Goal: Task Accomplishment & Management: Complete application form

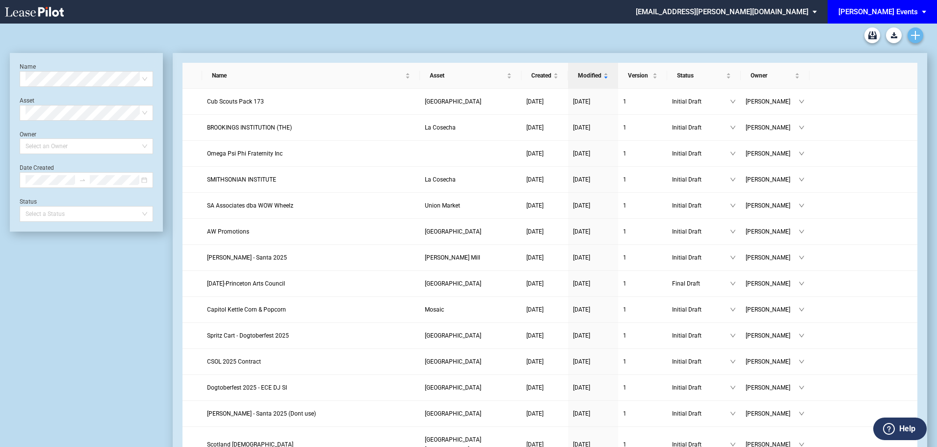
click at [917, 37] on icon "Create new document" at bounding box center [915, 35] width 9 height 9
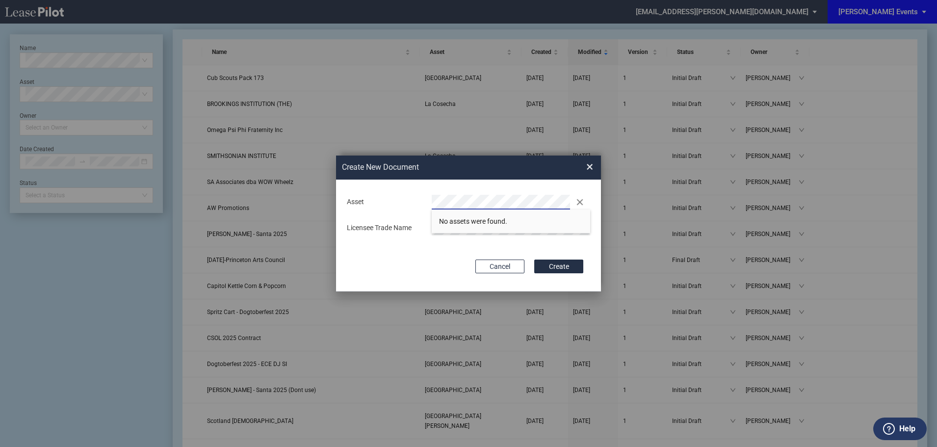
click at [371, 192] on div "Asset Clear Licensee Trade Name" at bounding box center [468, 215] width 245 height 52
click at [409, 200] on div "Asset Clear" at bounding box center [468, 202] width 255 height 15
click at [420, 250] on div "Deal Type Retail Deal Type Retail Form Event License Agreement Event License Ag…" at bounding box center [468, 236] width 265 height 112
click at [567, 267] on button "Create" at bounding box center [558, 266] width 49 height 14
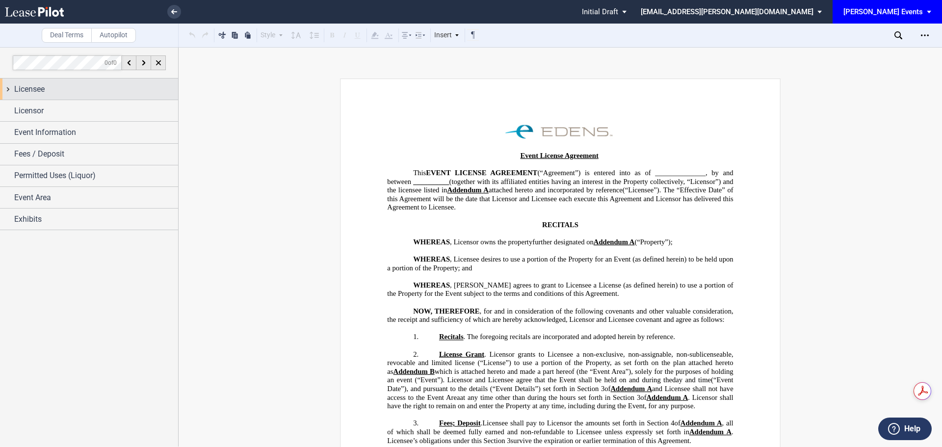
click at [36, 90] on span "Licensee" at bounding box center [29, 89] width 30 height 12
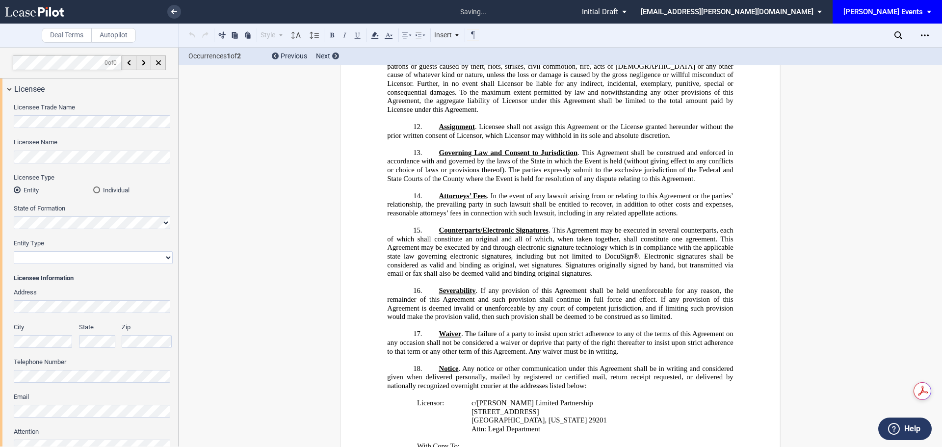
scroll to position [1494, 0]
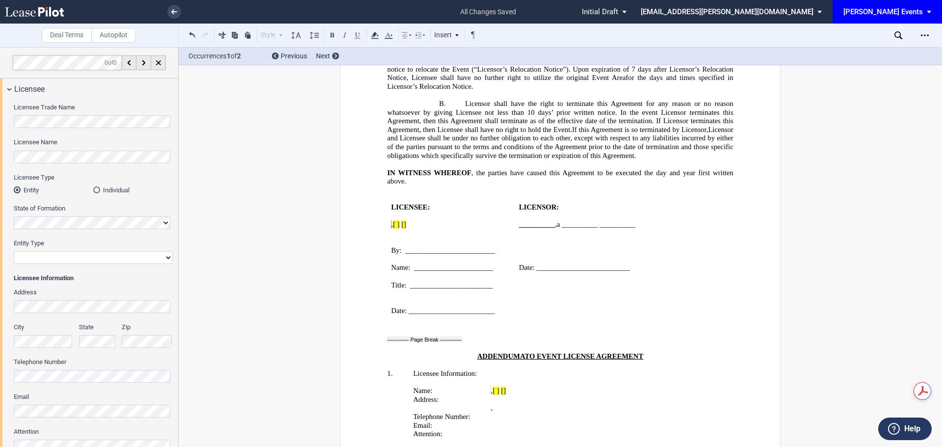
click at [0, 150] on div "Licensee Trade Name Licensee Name Licensee Type Entity Individual State of Form…" at bounding box center [89, 284] width 178 height 368
click at [0, 161] on div "Licensee Trade Name Licensee Name Licensee Type Entity Individual State of Form…" at bounding box center [89, 284] width 178 height 368
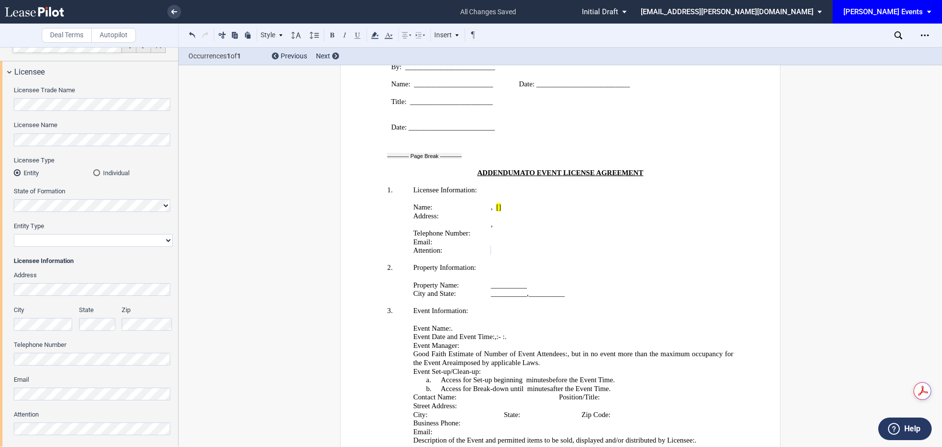
scroll to position [0, 0]
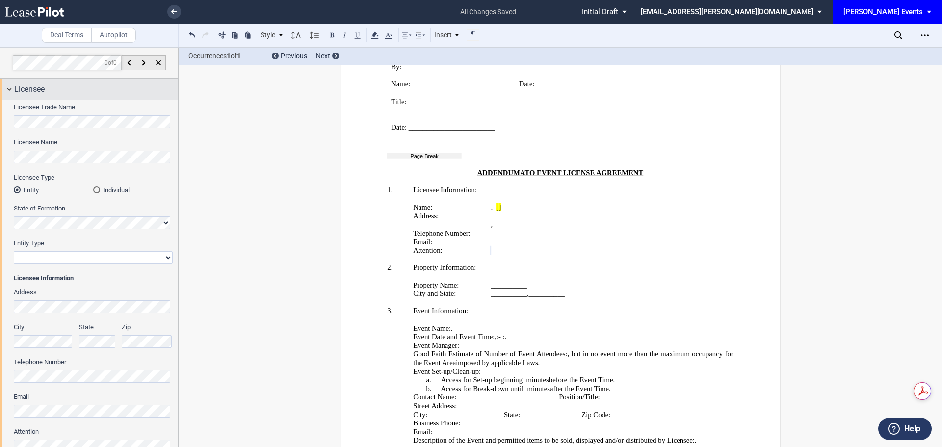
click at [17, 89] on span "Licensee" at bounding box center [29, 89] width 30 height 12
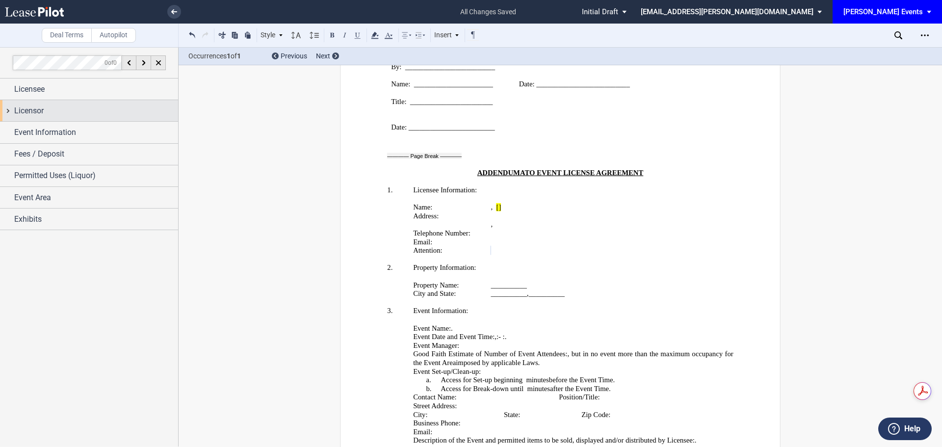
click at [52, 113] on div "Licensor" at bounding box center [96, 111] width 164 height 12
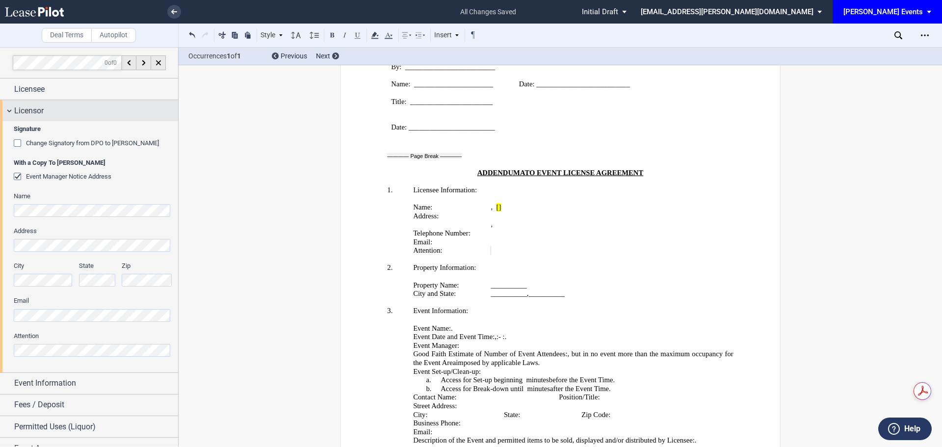
click at [58, 109] on div "Licensor" at bounding box center [96, 111] width 164 height 12
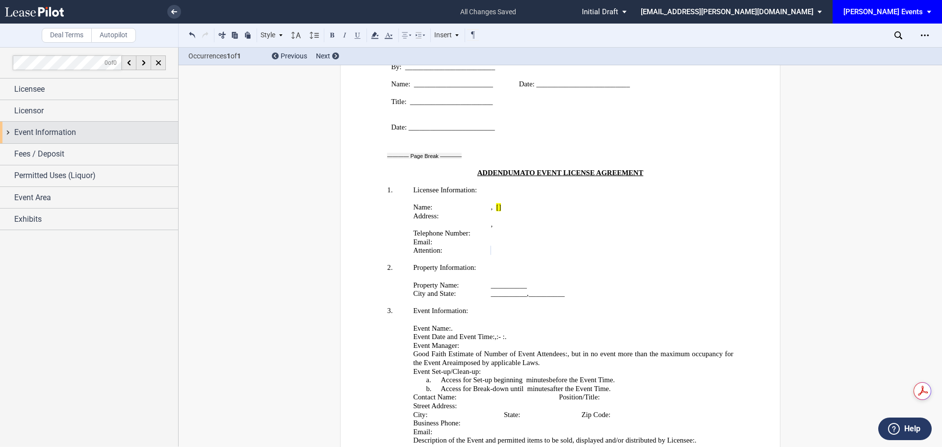
click at [55, 136] on span "Event Information" at bounding box center [45, 133] width 62 height 12
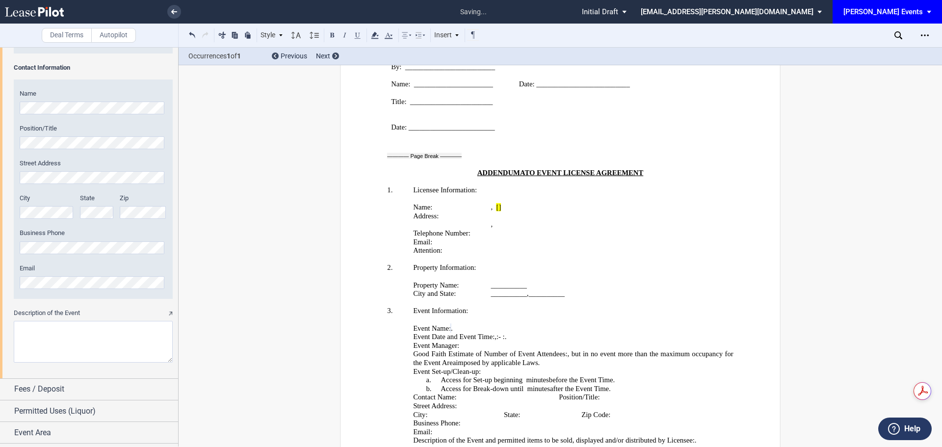
scroll to position [585, 0]
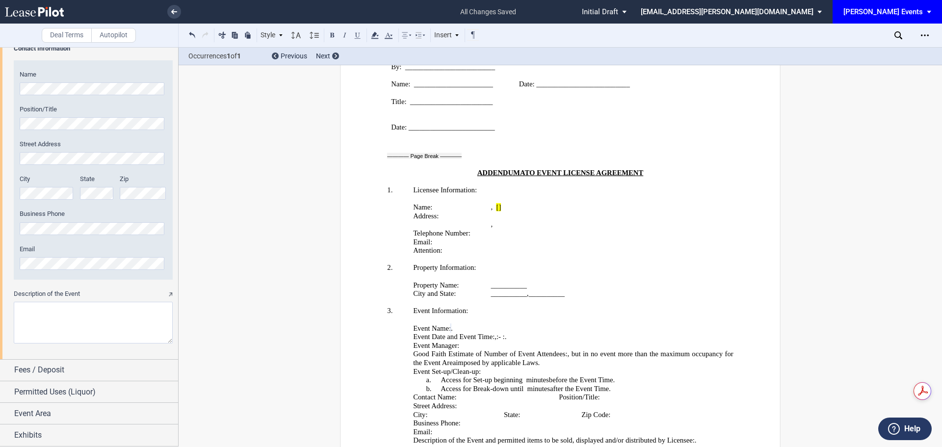
click at [51, 311] on textarea "Description of the Event" at bounding box center [93, 323] width 159 height 42
paste textarea "South Lakes Highschool Homecoming Parade"
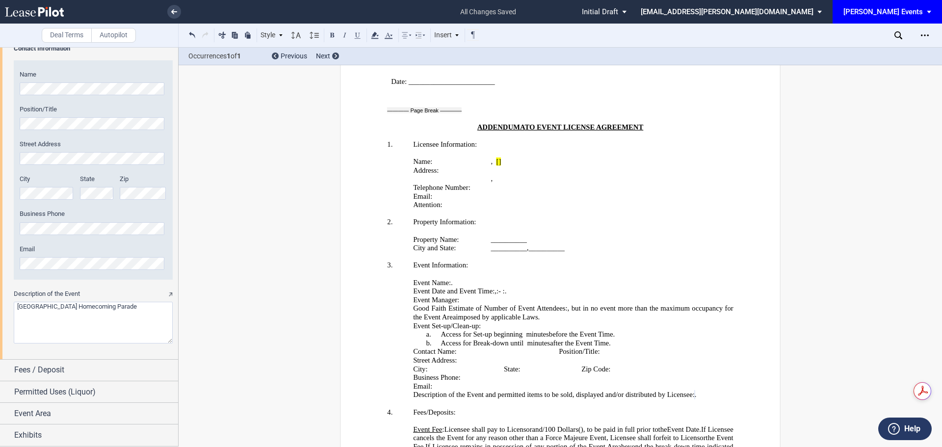
scroll to position [1905, 0]
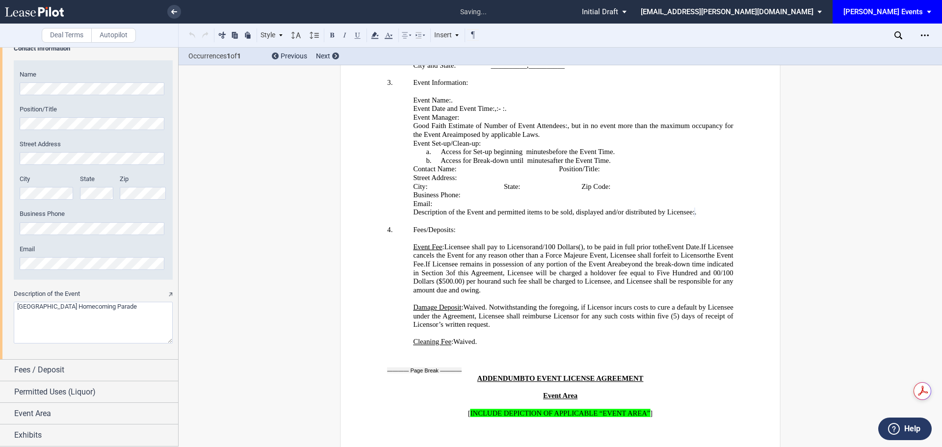
type textarea "South Lakes Highschool Homecoming Parade"
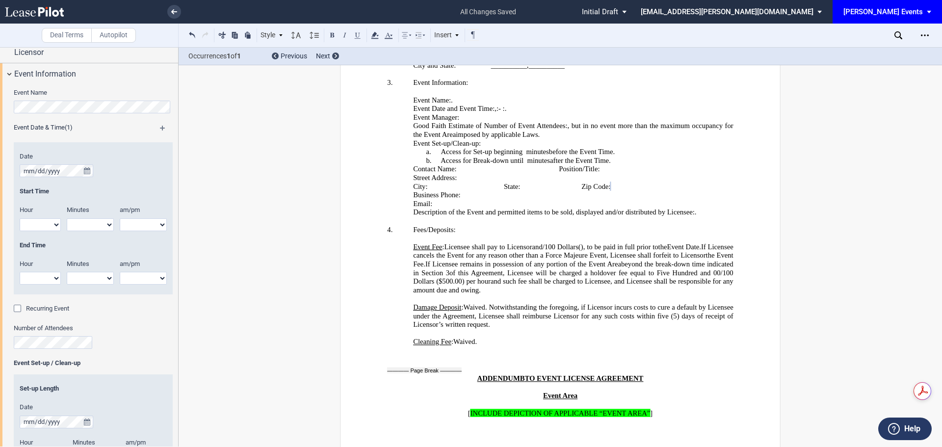
scroll to position [46, 0]
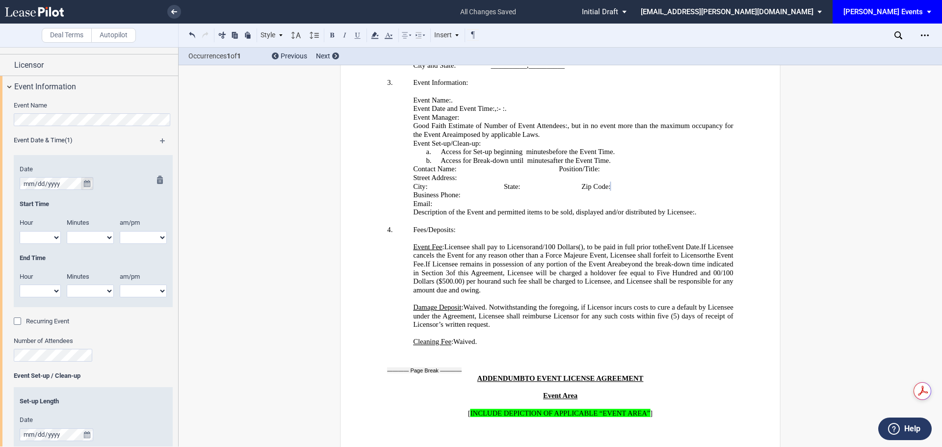
click at [86, 181] on icon "true" at bounding box center [87, 183] width 6 height 7
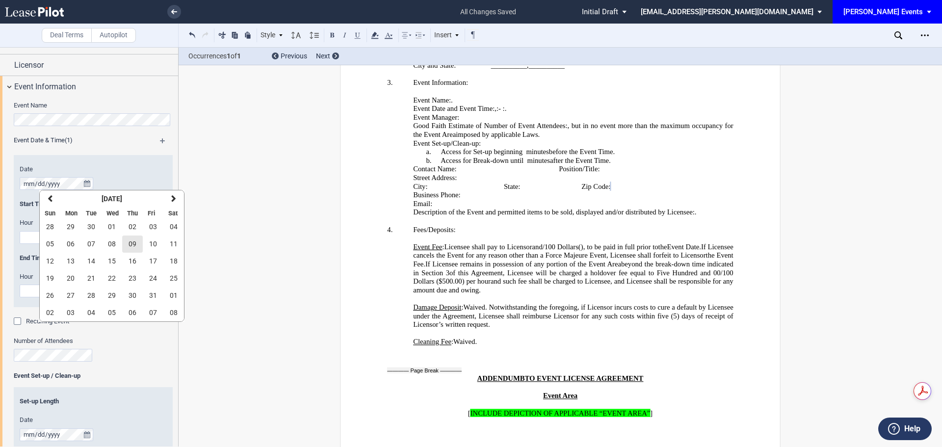
click at [139, 247] on button "09" at bounding box center [132, 243] width 21 height 17
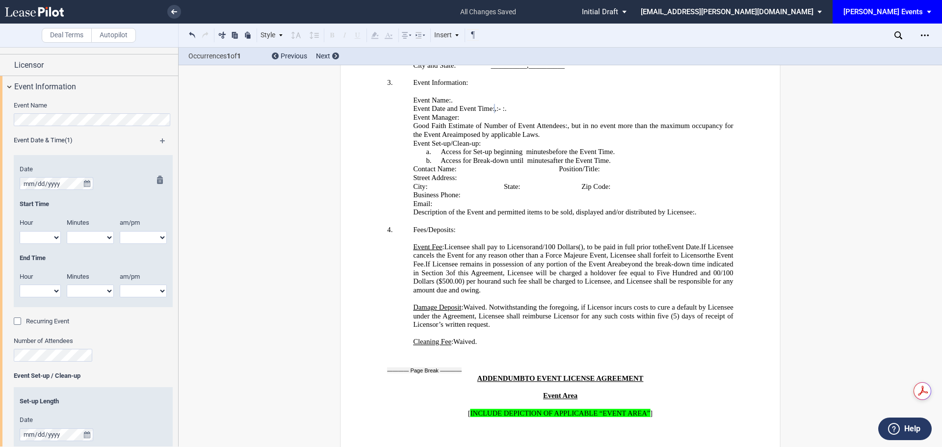
click at [51, 236] on select "1 2 3 4 5 6 7 8 9 10 11 12" at bounding box center [40, 237] width 41 height 13
click at [84, 189] on button "true" at bounding box center [87, 183] width 12 height 13
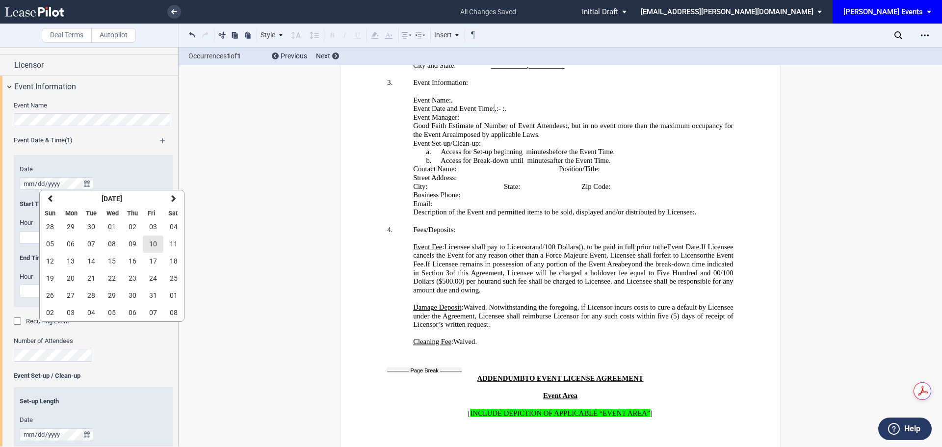
click at [152, 240] on span "10" at bounding box center [153, 244] width 8 height 8
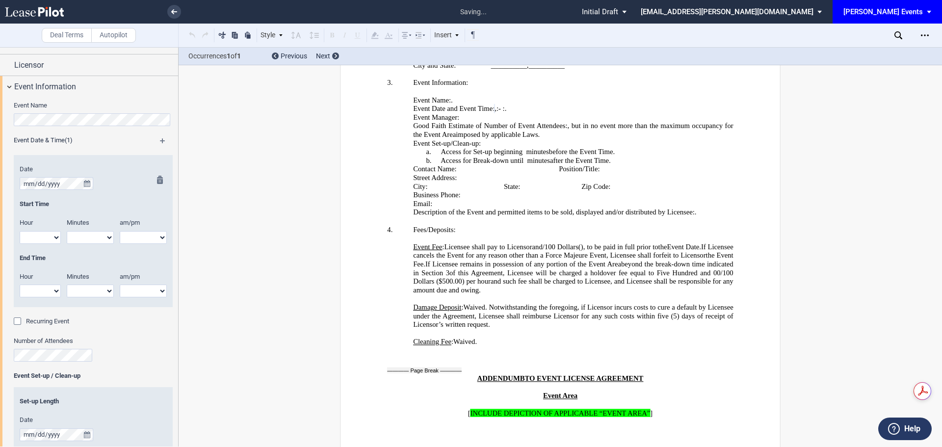
click at [44, 238] on select "1 2 3 4 5 6 7 8 9 10 11 12" at bounding box center [40, 237] width 41 height 13
select select "3"
click at [20, 231] on select "1 2 3 4 5 6 7 8 9 10 11 12" at bounding box center [40, 237] width 41 height 13
click at [78, 237] on select "00 05 10 15 20 25 30 35 40 45 50 55" at bounding box center [90, 237] width 47 height 13
select select "00"
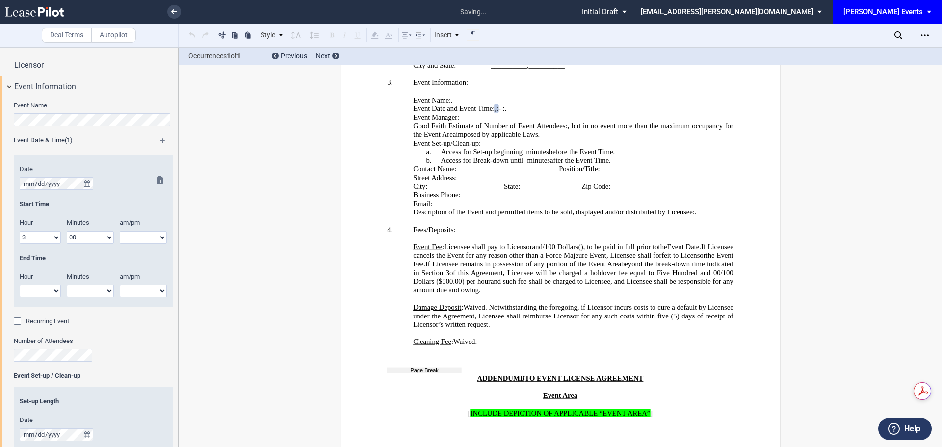
click at [67, 231] on select "00 05 10 15 20 25 30 35 40 45 50 55" at bounding box center [90, 237] width 47 height 13
click at [143, 242] on select "am pm" at bounding box center [143, 237] width 47 height 13
select select "pm"
click at [120, 231] on select "am pm" at bounding box center [143, 237] width 47 height 13
click at [42, 290] on select "1 2 3 4 5 6 7 8 9 10 11 12" at bounding box center [40, 291] width 41 height 13
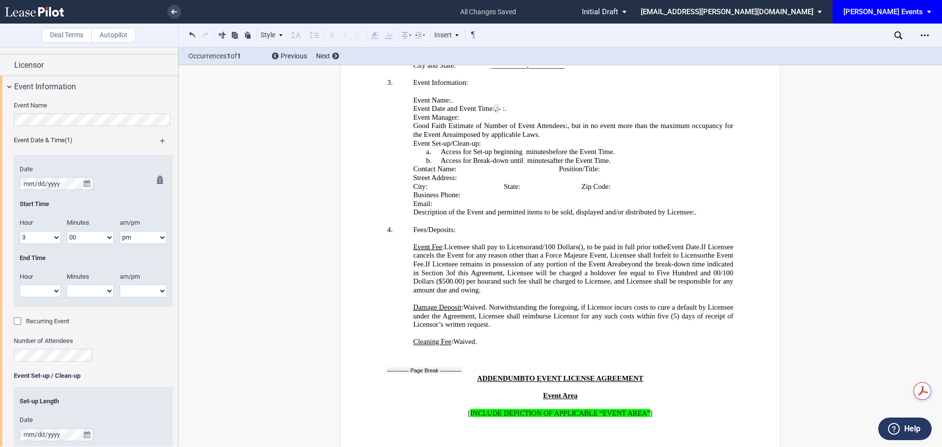
select select "7"
click at [20, 285] on select "1 2 3 4 5 6 7 8 9 10 11 12" at bounding box center [40, 291] width 41 height 13
click at [90, 296] on select "00 05 10 15 20 25 30 35 40 45 50 55" at bounding box center [90, 291] width 47 height 13
select select "00"
click at [67, 285] on select "00 05 10 15 20 25 30 35 40 45 50 55" at bounding box center [90, 291] width 47 height 13
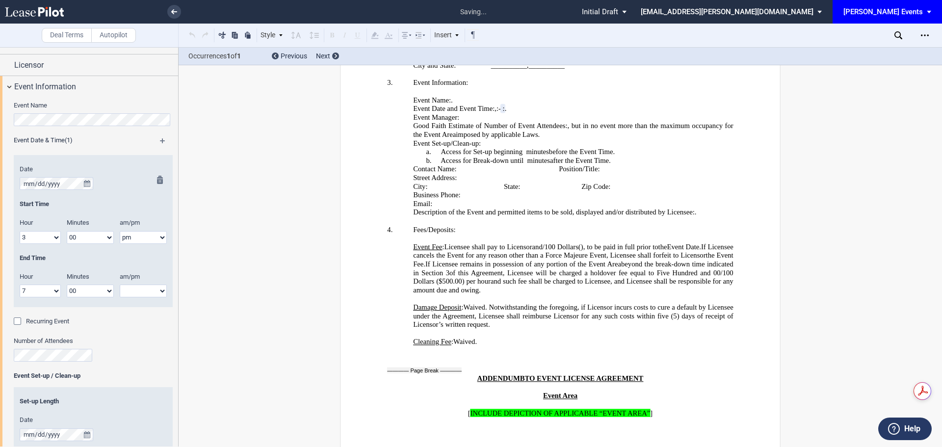
click at [132, 286] on select "am pm" at bounding box center [143, 291] width 47 height 13
select select "pm"
click at [120, 285] on select "am pm" at bounding box center [143, 291] width 47 height 13
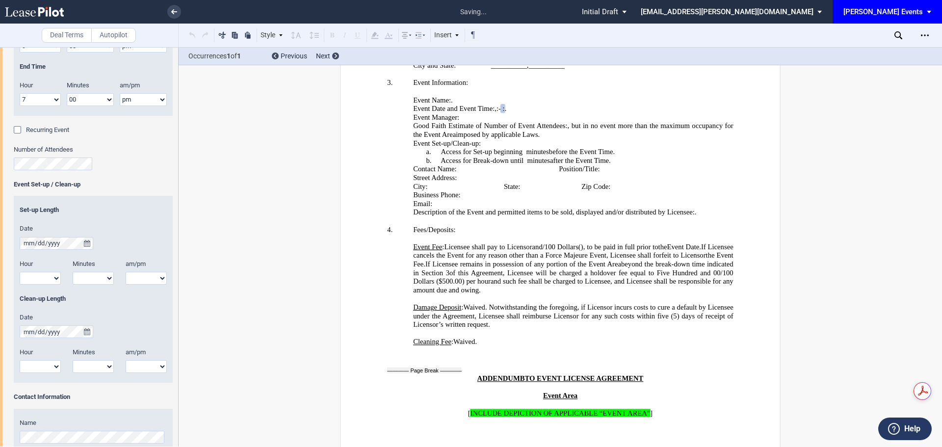
scroll to position [242, 0]
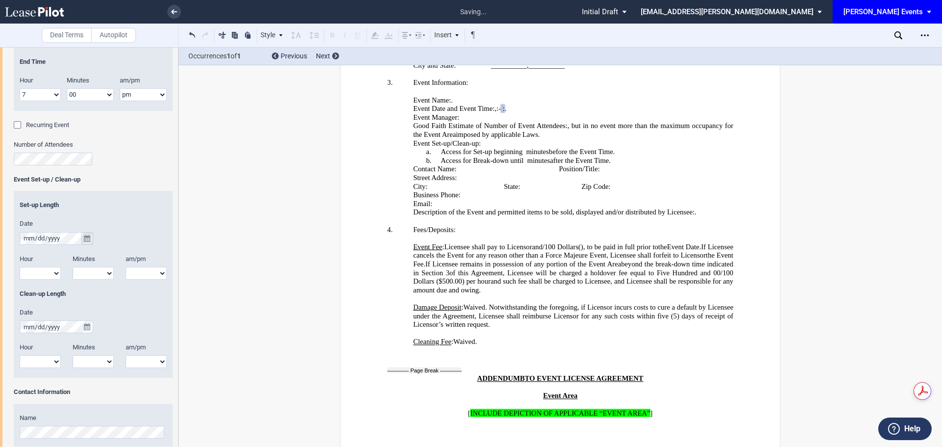
click at [84, 236] on icon "true" at bounding box center [87, 238] width 6 height 7
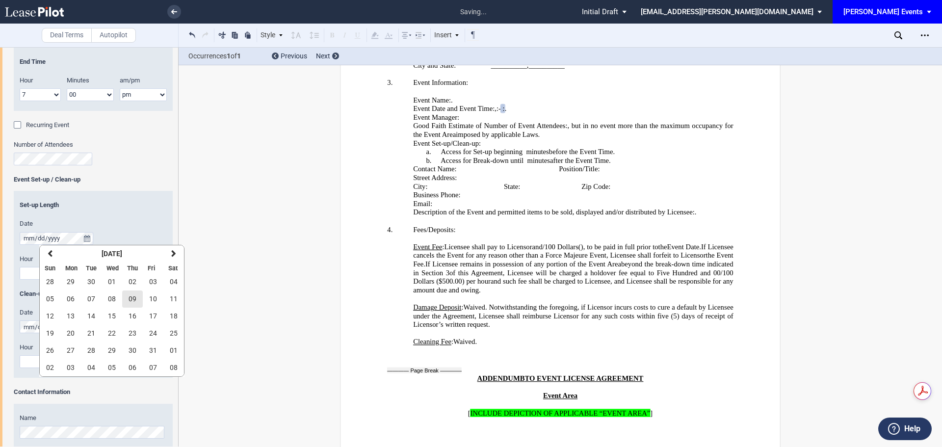
click at [134, 300] on span "09" at bounding box center [133, 299] width 8 height 8
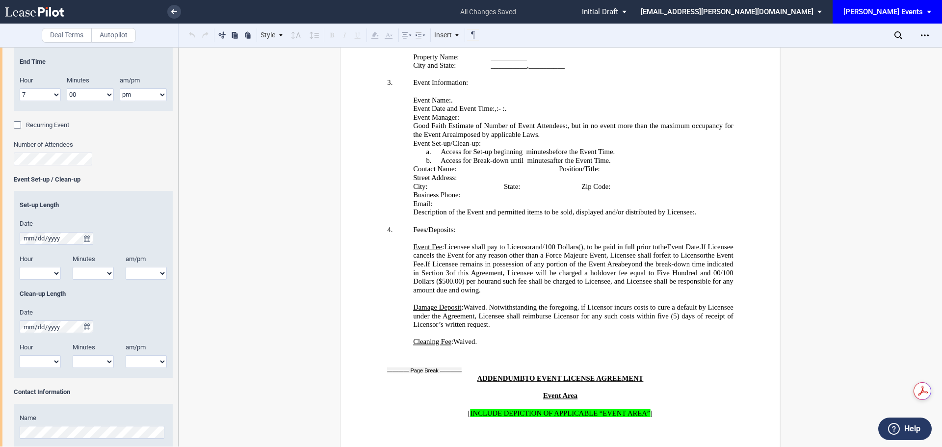
click at [49, 274] on select "1 2 3 4 5 6 7 8 9 10 11 12" at bounding box center [40, 273] width 41 height 13
click at [120, 302] on div "Clean-up Length" at bounding box center [93, 298] width 159 height 19
click at [46, 276] on select "1 2 3 4 5 6 7 8 9 10 11 12" at bounding box center [40, 273] width 41 height 13
select select "8"
click at [20, 267] on select "1 2 3 4 5 6 7 8 9 10 11 12" at bounding box center [40, 273] width 41 height 13
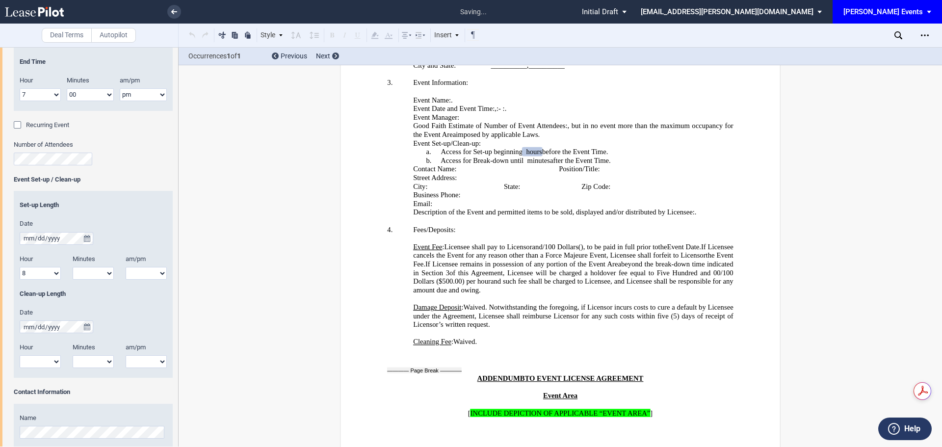
click at [94, 275] on select "00 05 10 15 20 25 30 35 40 45 50 55" at bounding box center [93, 273] width 41 height 13
select select "00"
click at [73, 267] on select "00 05 10 15 20 25 30 35 40 45 50 55" at bounding box center [93, 273] width 41 height 13
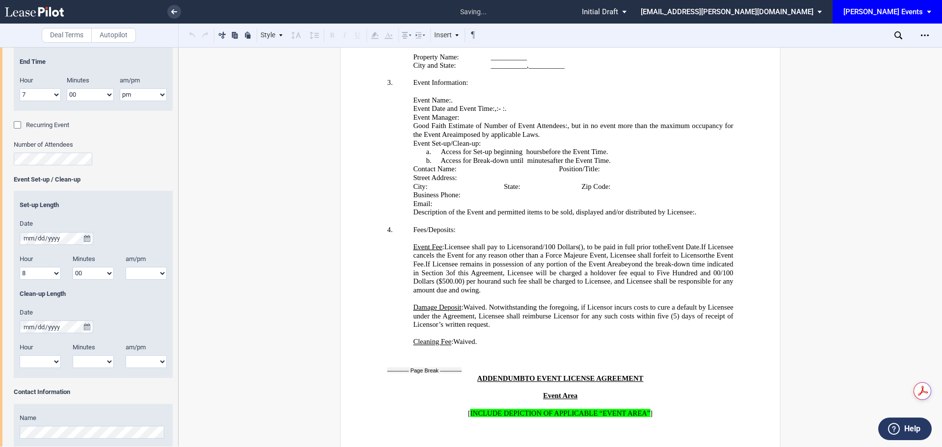
click at [150, 274] on select "am pm" at bounding box center [146, 273] width 41 height 13
select select "pm"
click at [126, 267] on select "am pm" at bounding box center [146, 273] width 41 height 13
click at [84, 327] on icon "true" at bounding box center [87, 326] width 6 height 7
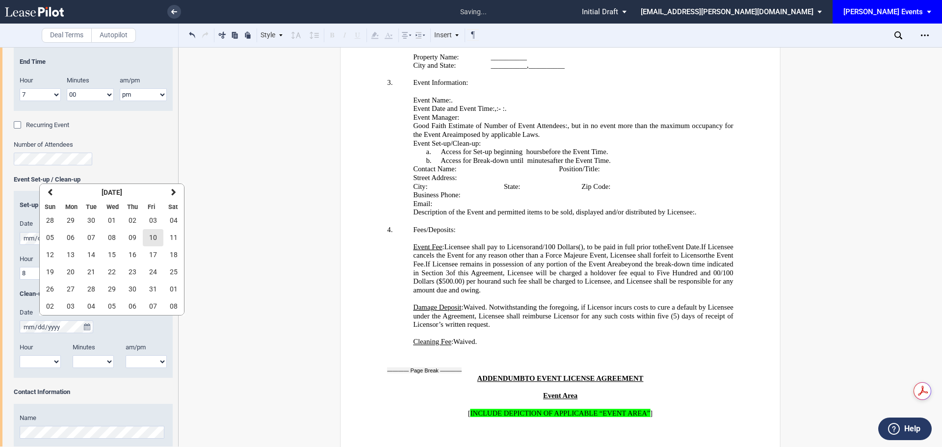
click at [158, 240] on button "10" at bounding box center [153, 237] width 21 height 17
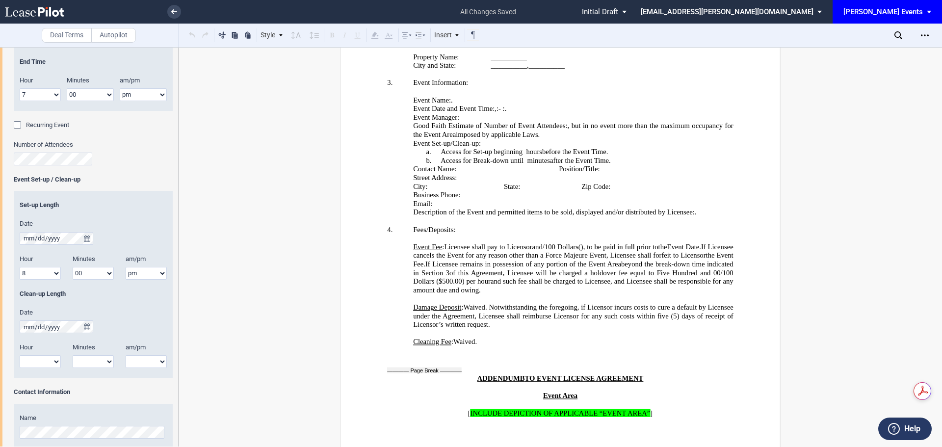
click at [54, 359] on select "1 2 3 4 5 6 7 8 9 10 11 12" at bounding box center [40, 361] width 41 height 13
click at [20, 355] on select "1 2 3 4 5 6 7 8 9 10 11 12" at bounding box center [40, 361] width 41 height 13
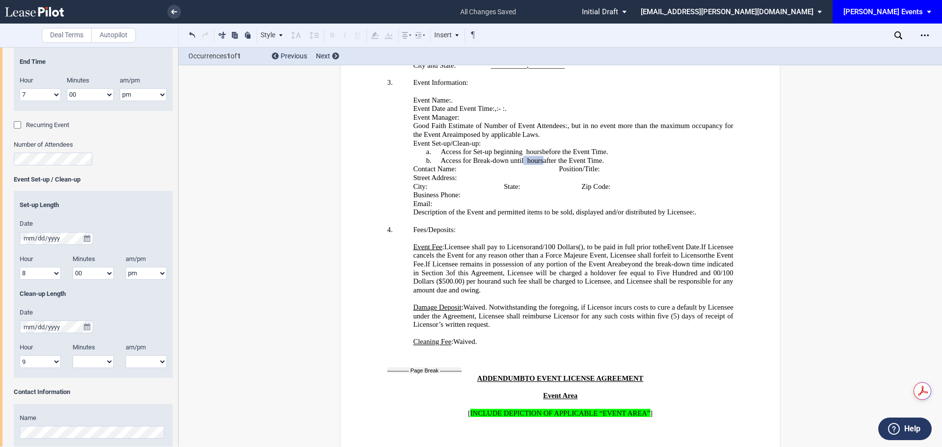
click at [51, 362] on select "1 2 3 4 5 6 7 8 9 10 11 12" at bounding box center [40, 361] width 41 height 13
click at [20, 355] on select "1 2 3 4 5 6 7 8 9 10 11 12" at bounding box center [40, 361] width 41 height 13
click at [159, 268] on select "am pm" at bounding box center [146, 273] width 41 height 13
click at [136, 232] on div "Date" at bounding box center [93, 231] width 147 height 25
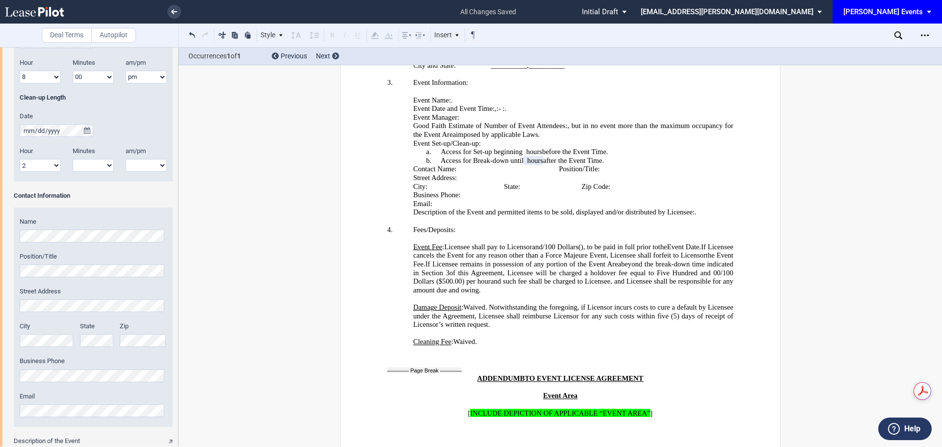
scroll to position [389, 0]
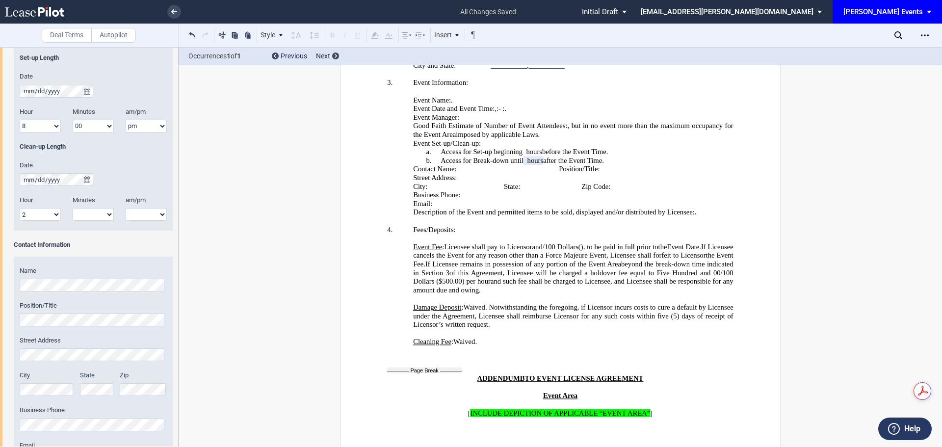
click at [47, 218] on select "1 2 3 4 5 6 7 8 9 10 11 12" at bounding box center [40, 214] width 41 height 13
click at [121, 182] on div "Date" at bounding box center [93, 173] width 147 height 25
click at [45, 209] on select "1 2 3 4 5 6 7 8 9 10 11 12" at bounding box center [40, 214] width 41 height 13
click at [20, 208] on select "1 2 3 4 5 6 7 8 9 10 11 12" at bounding box center [40, 214] width 41 height 13
click at [43, 215] on select "1 2 3 4 5 6 7 8 9 10 11 12" at bounding box center [40, 214] width 41 height 13
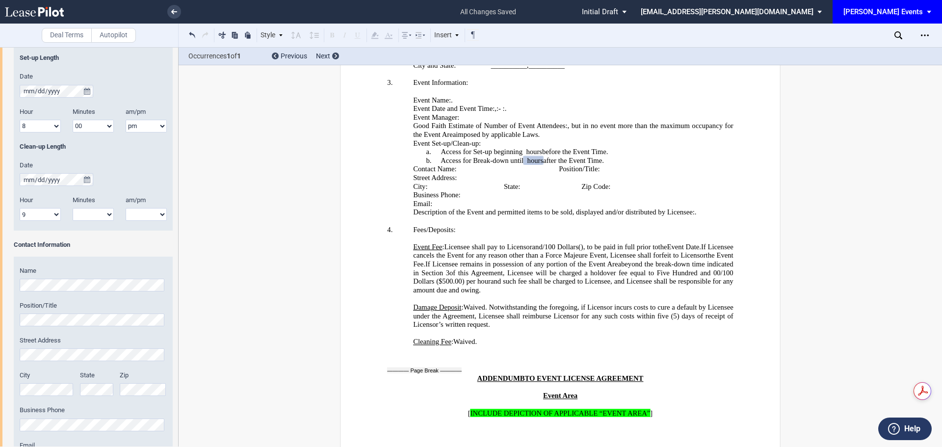
select select "2"
click at [20, 208] on select "1 2 3 4 5 6 7 8 9 10 11 12" at bounding box center [40, 214] width 41 height 13
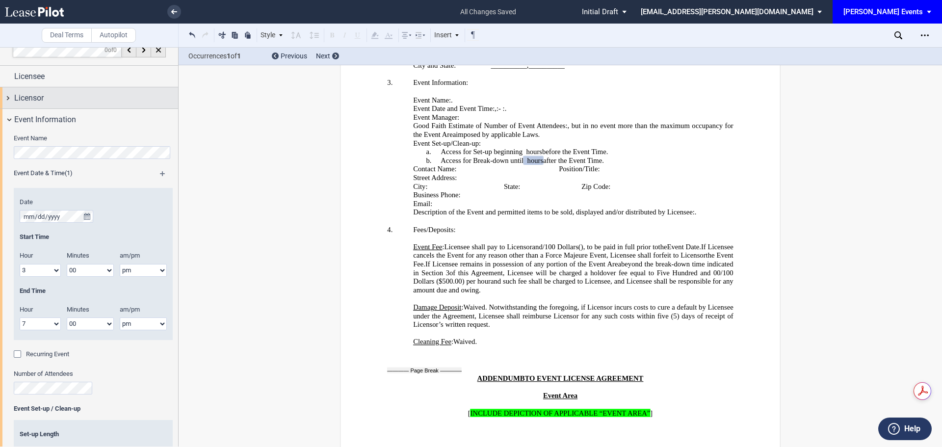
scroll to position [0, 0]
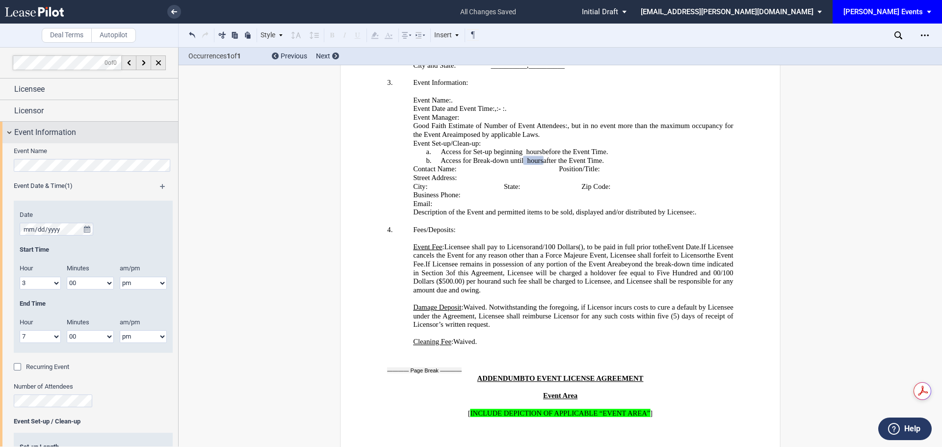
click at [48, 137] on span "Event Information" at bounding box center [45, 133] width 62 height 12
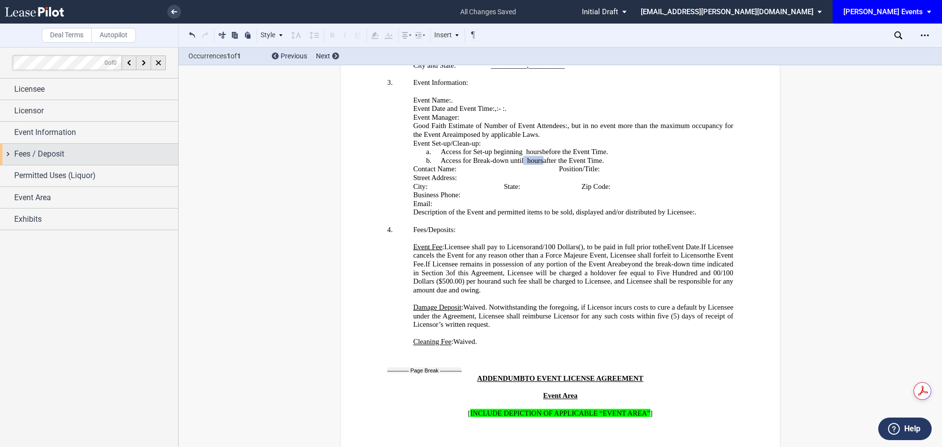
click at [44, 155] on span "Fees / Deposit" at bounding box center [39, 154] width 50 height 12
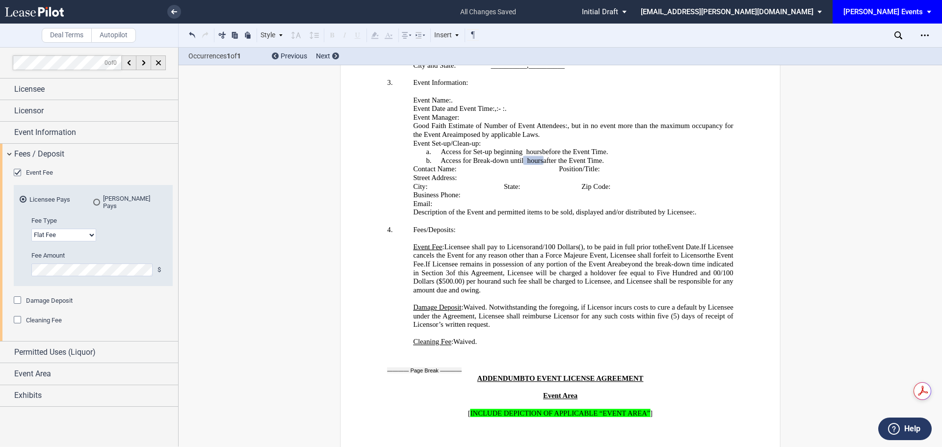
click at [20, 172] on div "Event Fee" at bounding box center [19, 174] width 10 height 10
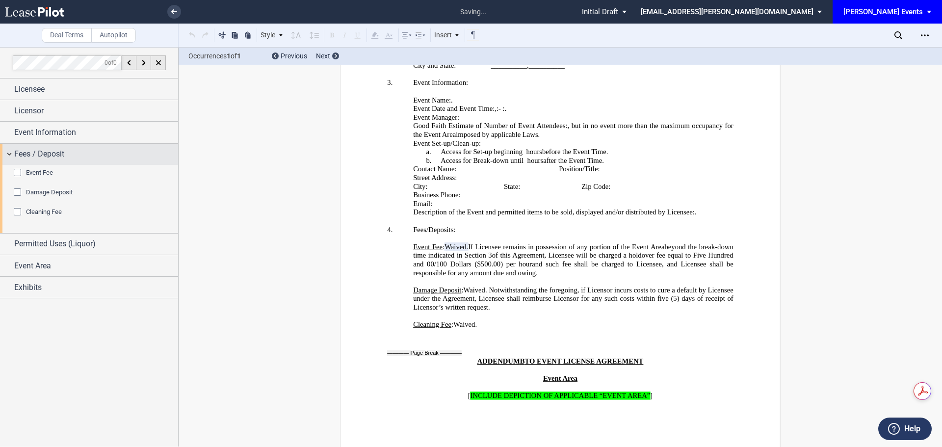
click at [54, 149] on span "Fees / Deposit" at bounding box center [39, 154] width 50 height 12
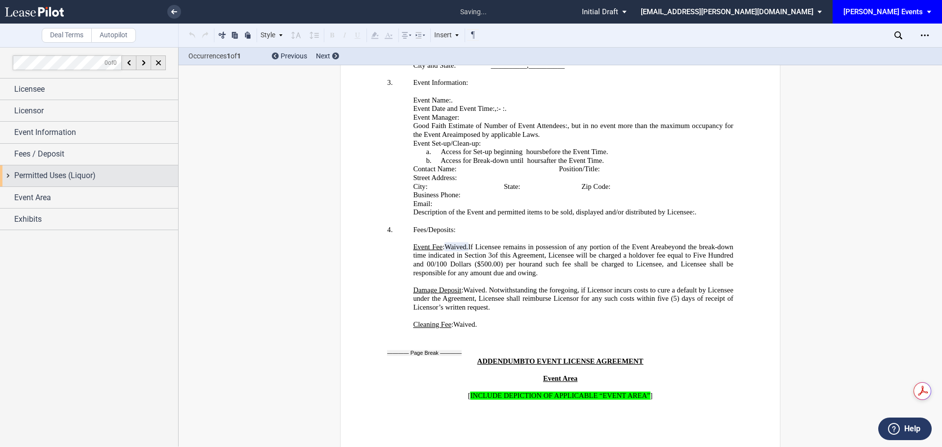
click at [58, 173] on span "Permitted Uses (Liquor)" at bounding box center [54, 176] width 81 height 12
click at [51, 199] on span "Event Area" at bounding box center [32, 198] width 37 height 12
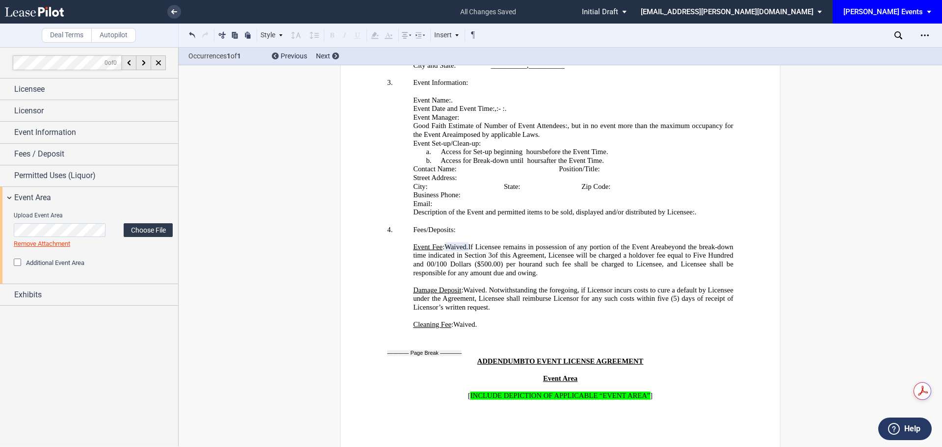
click at [155, 226] on label "Choose File" at bounding box center [148, 230] width 49 height 14
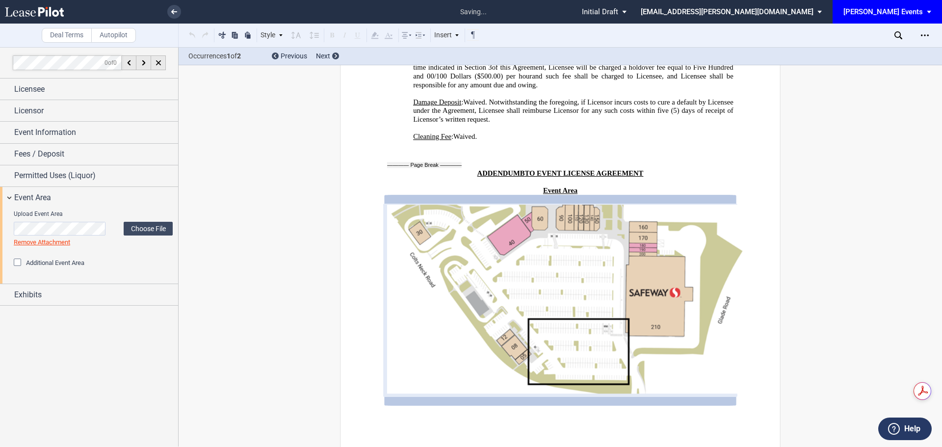
scroll to position [2095, 0]
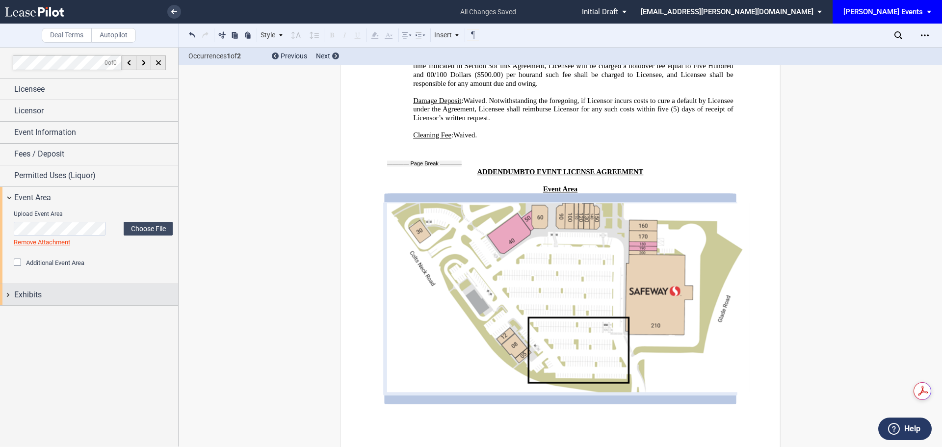
click at [29, 295] on span "Exhibits" at bounding box center [27, 295] width 27 height 12
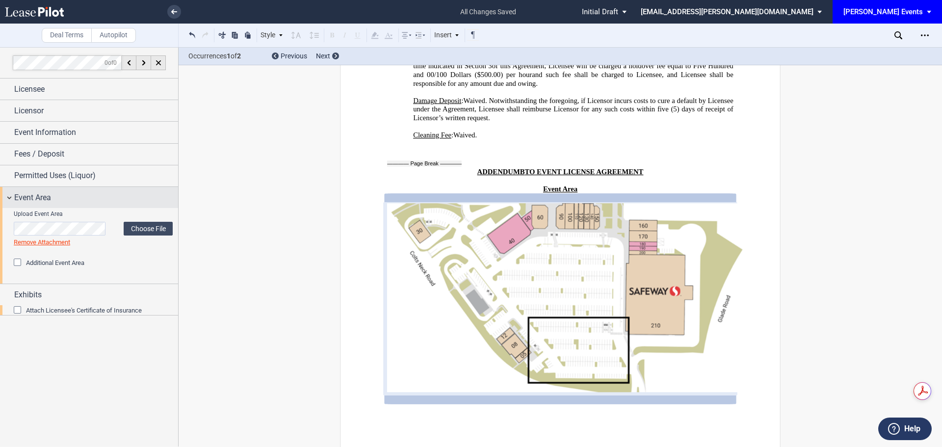
click at [35, 194] on span "Event Area" at bounding box center [32, 198] width 37 height 12
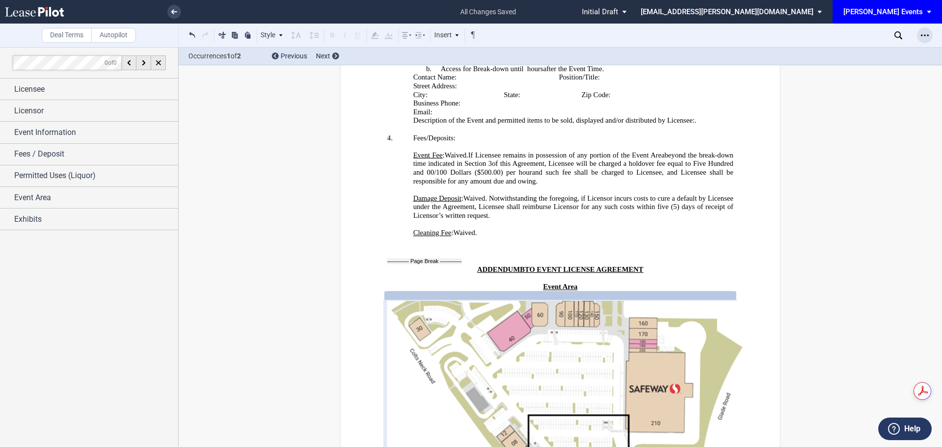
scroll to position [1997, 0]
click at [926, 34] on icon "Open Lease options menu" at bounding box center [925, 35] width 8 height 8
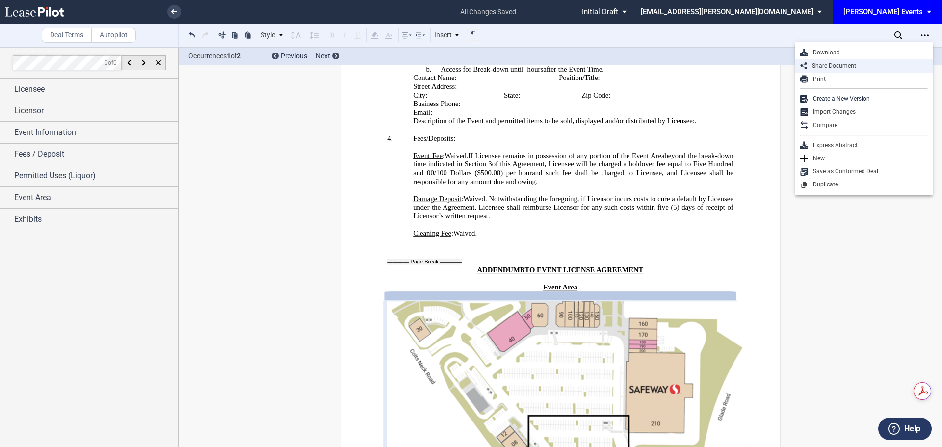
click at [855, 67] on div "Share Document" at bounding box center [867, 66] width 121 height 8
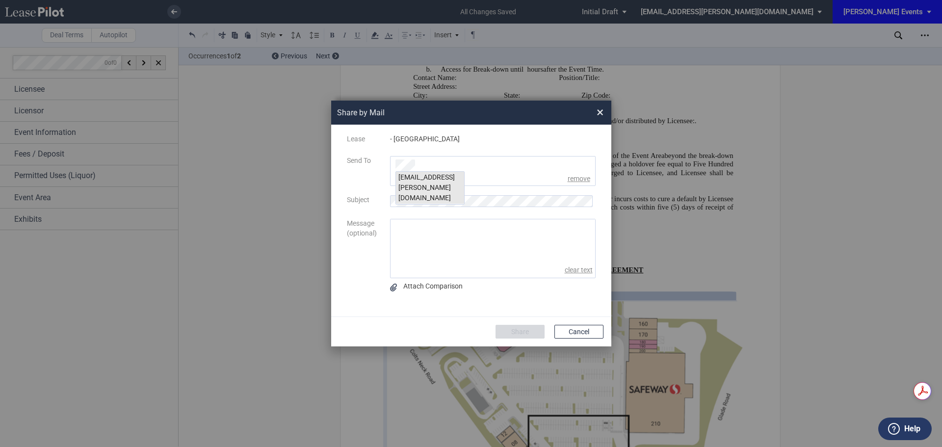
click at [428, 178] on div "msteeb@edens.com" at bounding box center [430, 188] width 68 height 32
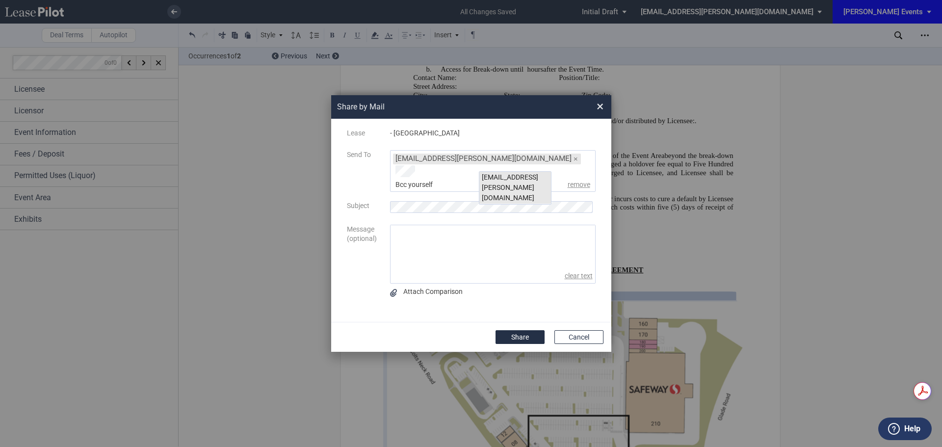
click at [484, 175] on div "kgilbride@edens.com" at bounding box center [515, 188] width 72 height 32
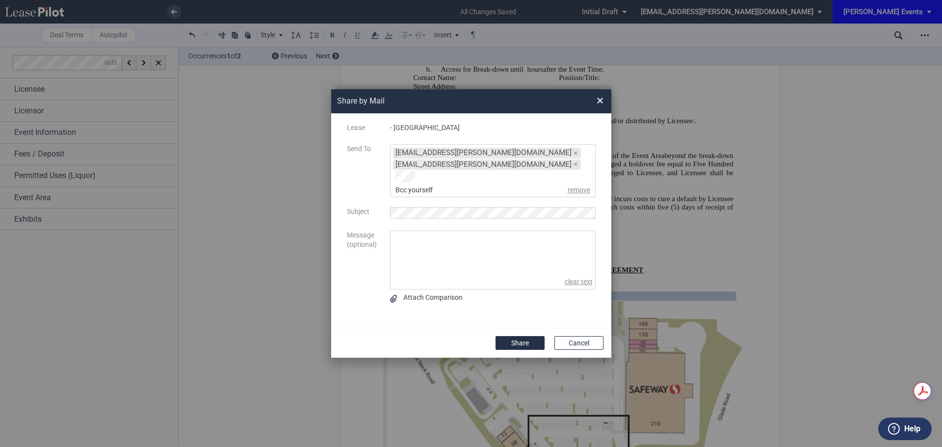
click at [494, 234] on textarea "message" at bounding box center [492, 253] width 205 height 44
click at [392, 265] on textarea "Hi Malinda, I hope you are well. Can you please review when you get a chance? T…" at bounding box center [492, 253] width 205 height 44
click at [443, 257] on textarea "Hi Malinda, I hope you are well. Can you please review when you get a chance? T…" at bounding box center [492, 253] width 205 height 44
type textarea "Hi Malinda, I hope you are well. Can you please review when you get a chance? T…"
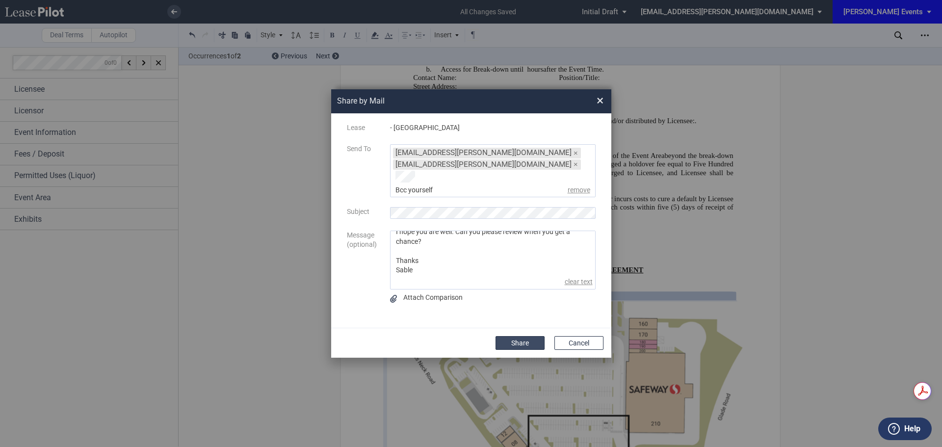
click at [505, 336] on button "Share" at bounding box center [519, 343] width 49 height 14
